Goal: Find contact information: Find contact information

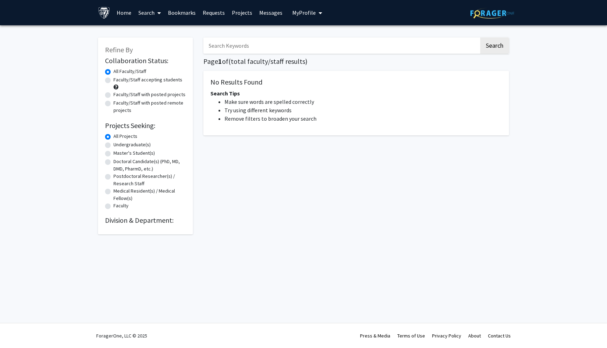
click at [251, 44] on input "Search Keywords" at bounding box center [341, 46] width 276 height 16
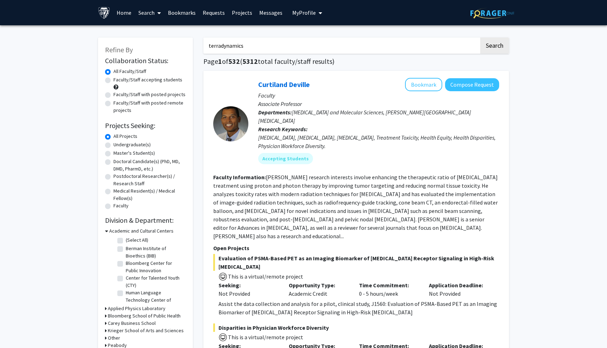
type input "terradynamics"
click at [480, 38] on button "Search" at bounding box center [494, 46] width 29 height 16
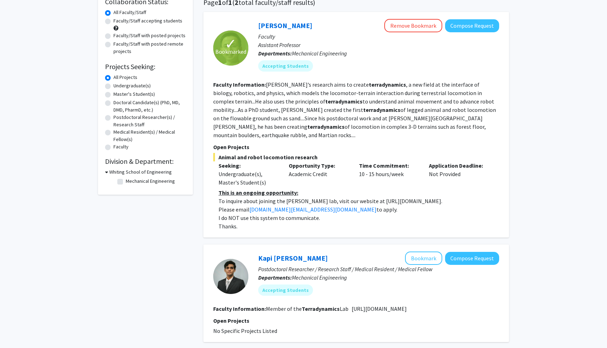
scroll to position [19, 0]
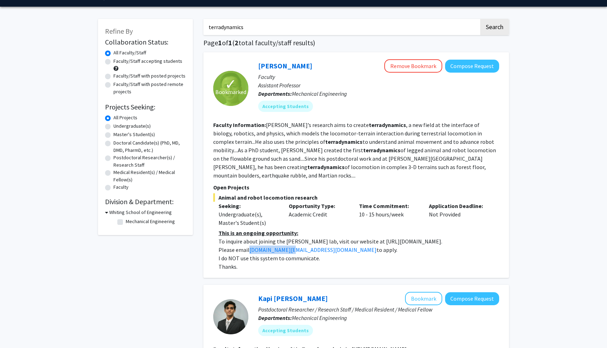
drag, startPoint x: 288, startPoint y: 242, endPoint x: 248, endPoint y: 243, distance: 39.3
click at [248, 246] on p "Please email [DOMAIN_NAME][EMAIL_ADDRESS][DOMAIN_NAME] to apply." at bounding box center [358, 250] width 281 height 8
copy p "[DOMAIN_NAME][EMAIL_ADDRESS][DOMAIN_NAME]"
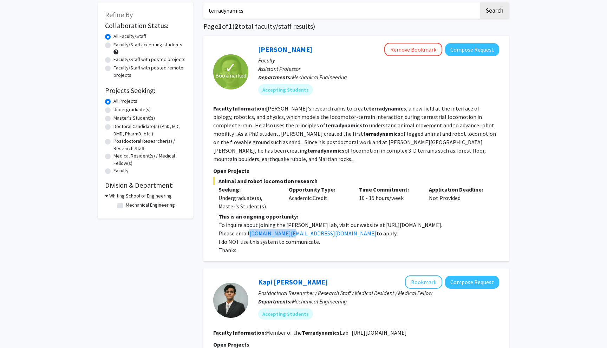
scroll to position [35, 0]
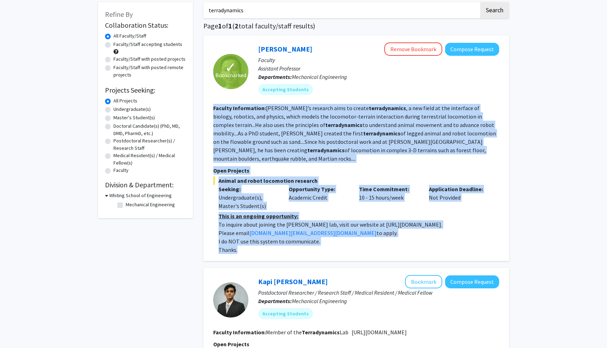
drag, startPoint x: 213, startPoint y: 109, endPoint x: 287, endPoint y: 239, distance: 149.7
click at [287, 239] on fg-search-faculty "✓ Bookmarked [PERSON_NAME] Remove Bookmark Compose Request Faculty Assistant Pr…" at bounding box center [356, 148] width 286 height 212
copy fg-search-faculty "Loremip Dolorsitame: Co’a elitsedd eius te incidi utlaboreetdol , m ali enima m…"
